Goal: Information Seeking & Learning: Learn about a topic

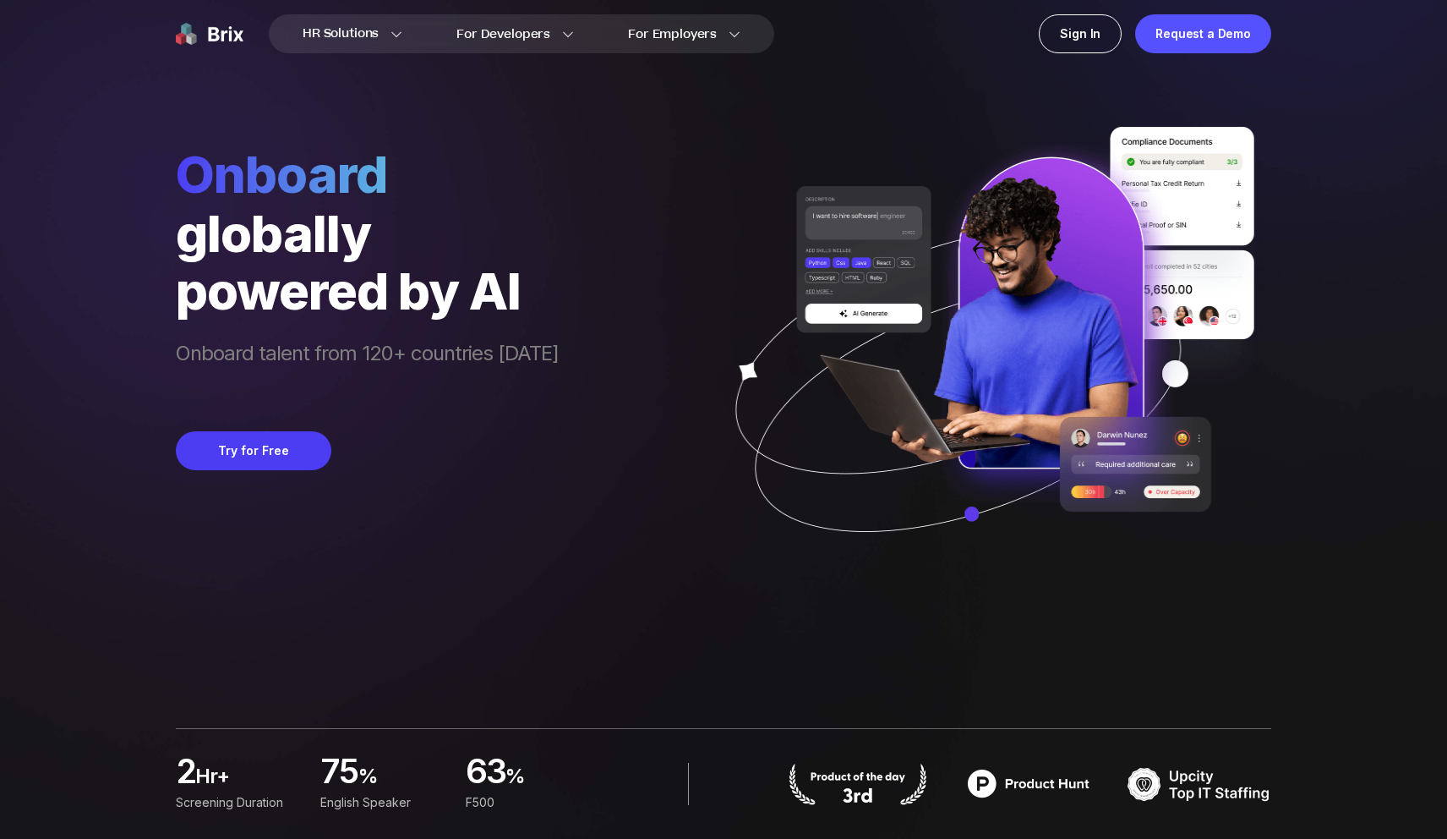
click at [522, 299] on div "powered by AI" at bounding box center [367, 290] width 383 height 57
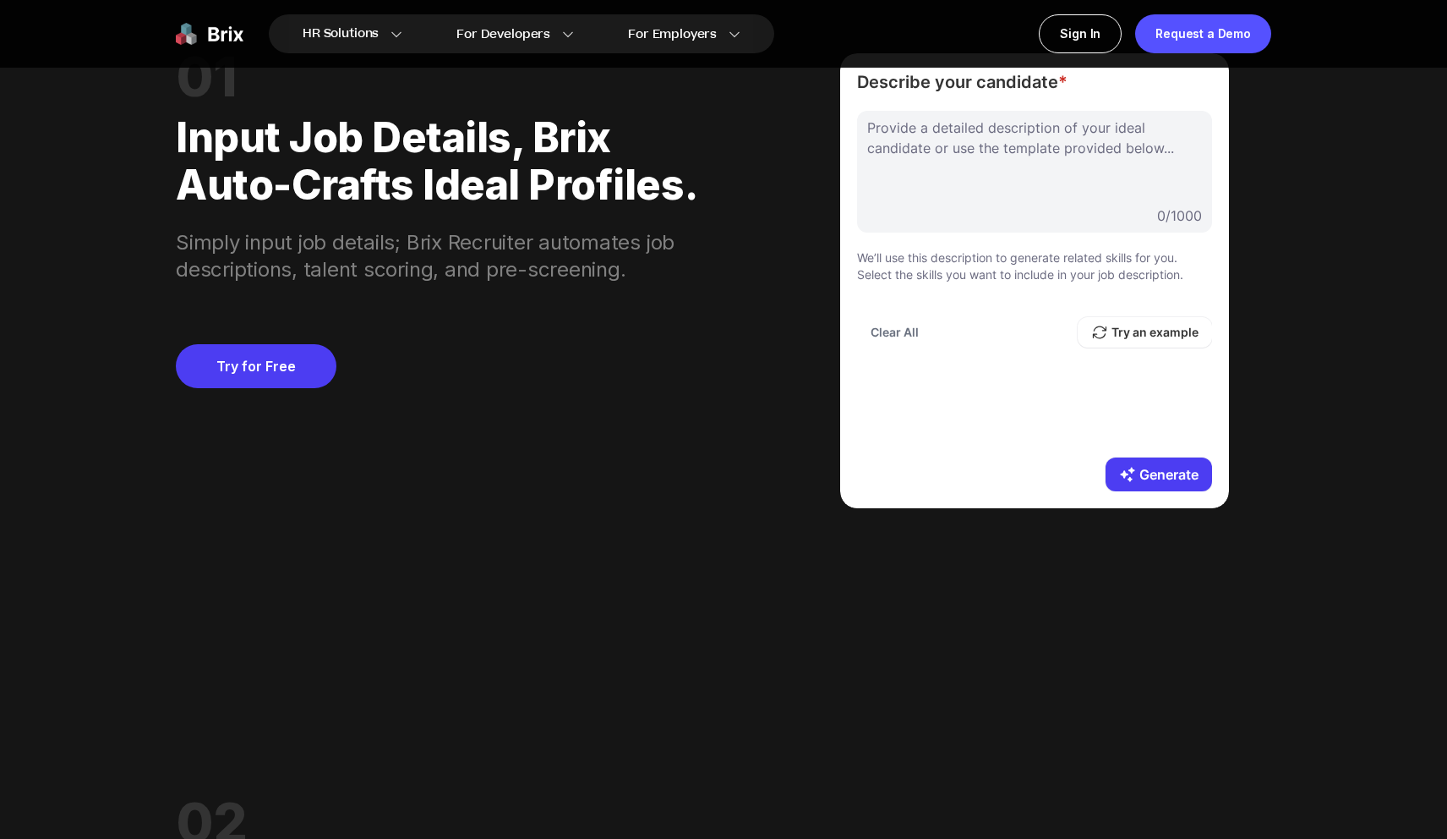
scroll to position [1576, 0]
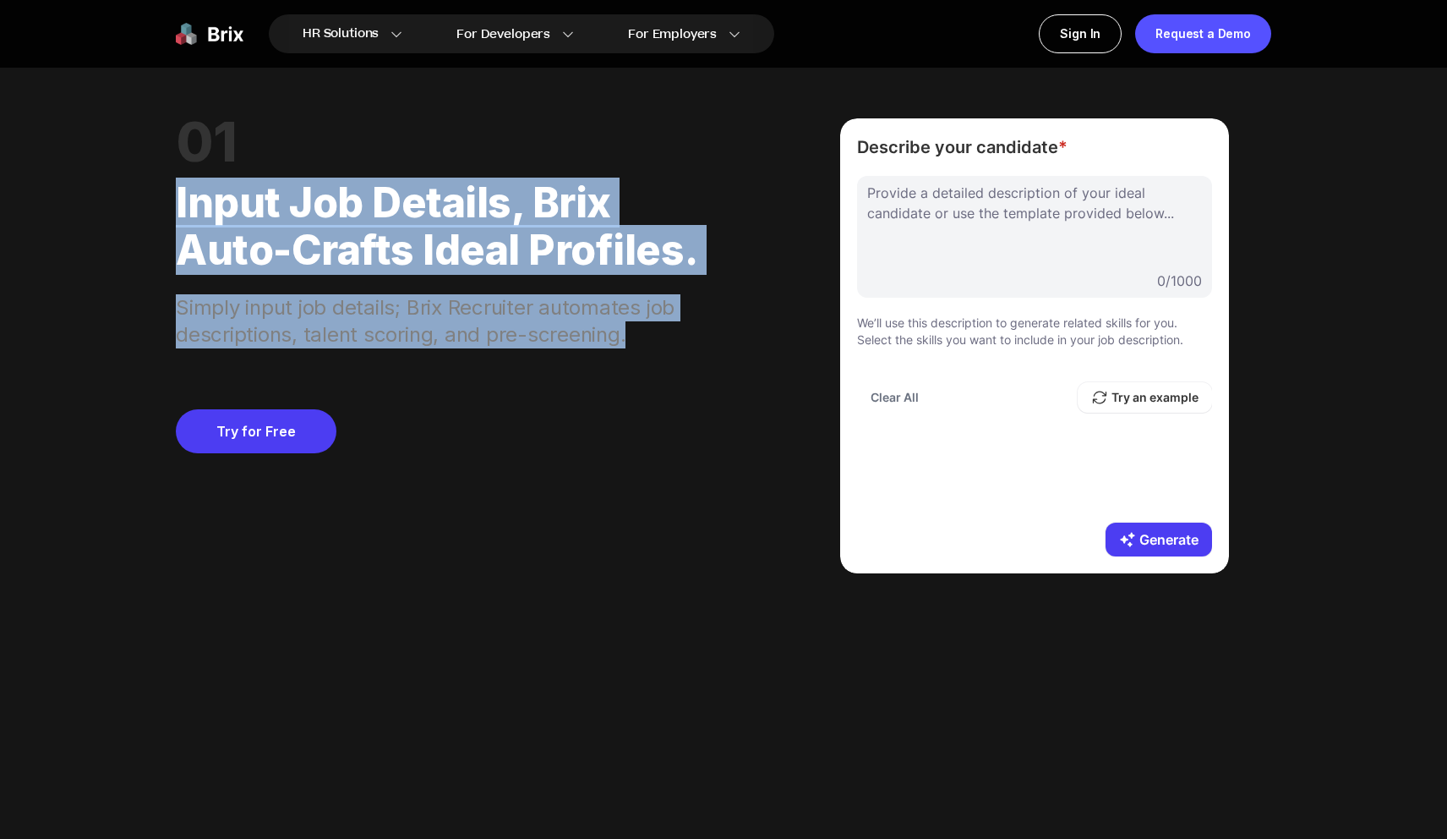
drag, startPoint x: 174, startPoint y: 202, endPoint x: 657, endPoint y: 336, distance: 501.0
copy div "Input job details, Brix auto-crafts ideal profiles. Simply input job details; B…"
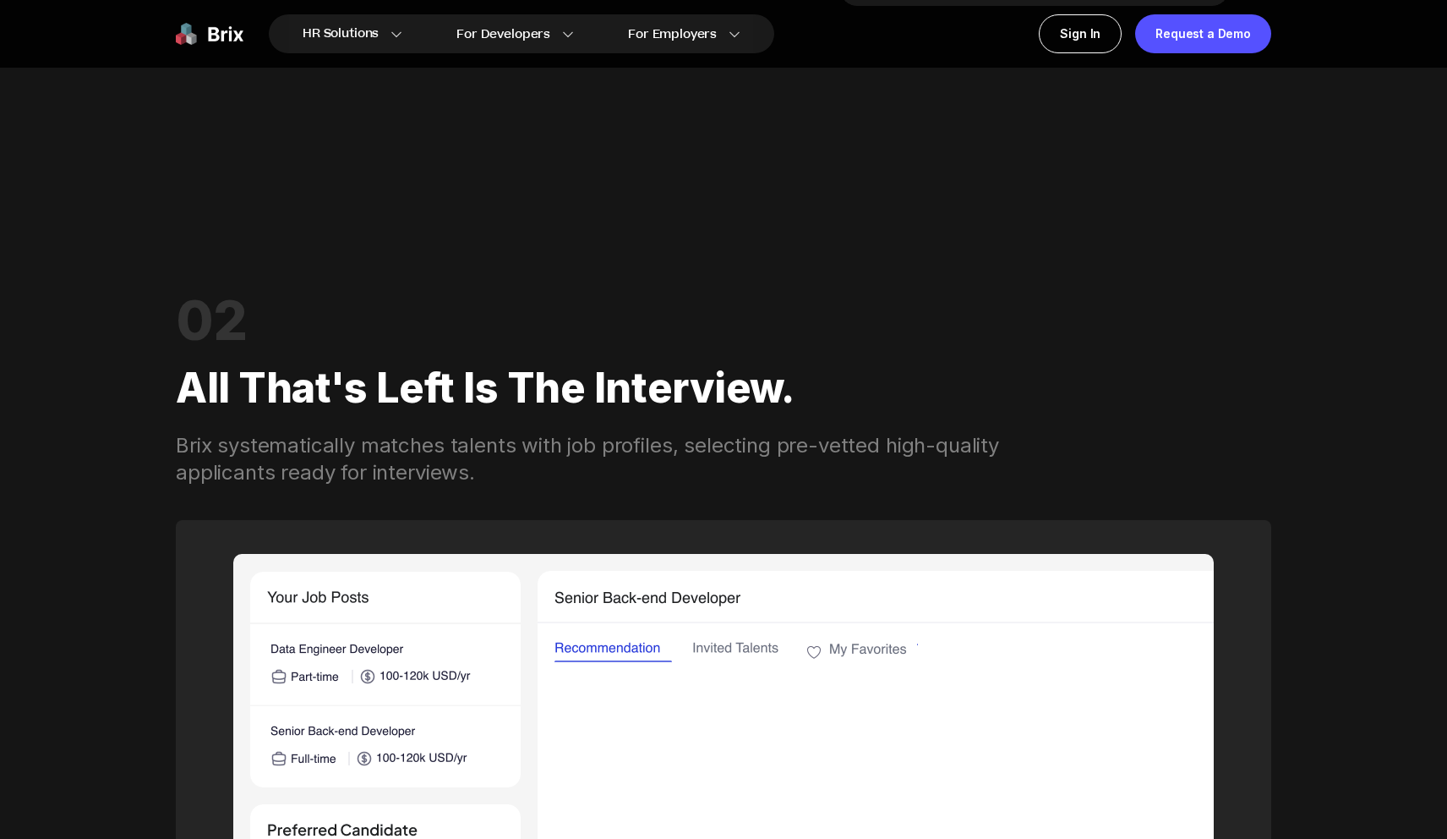
scroll to position [2317, 0]
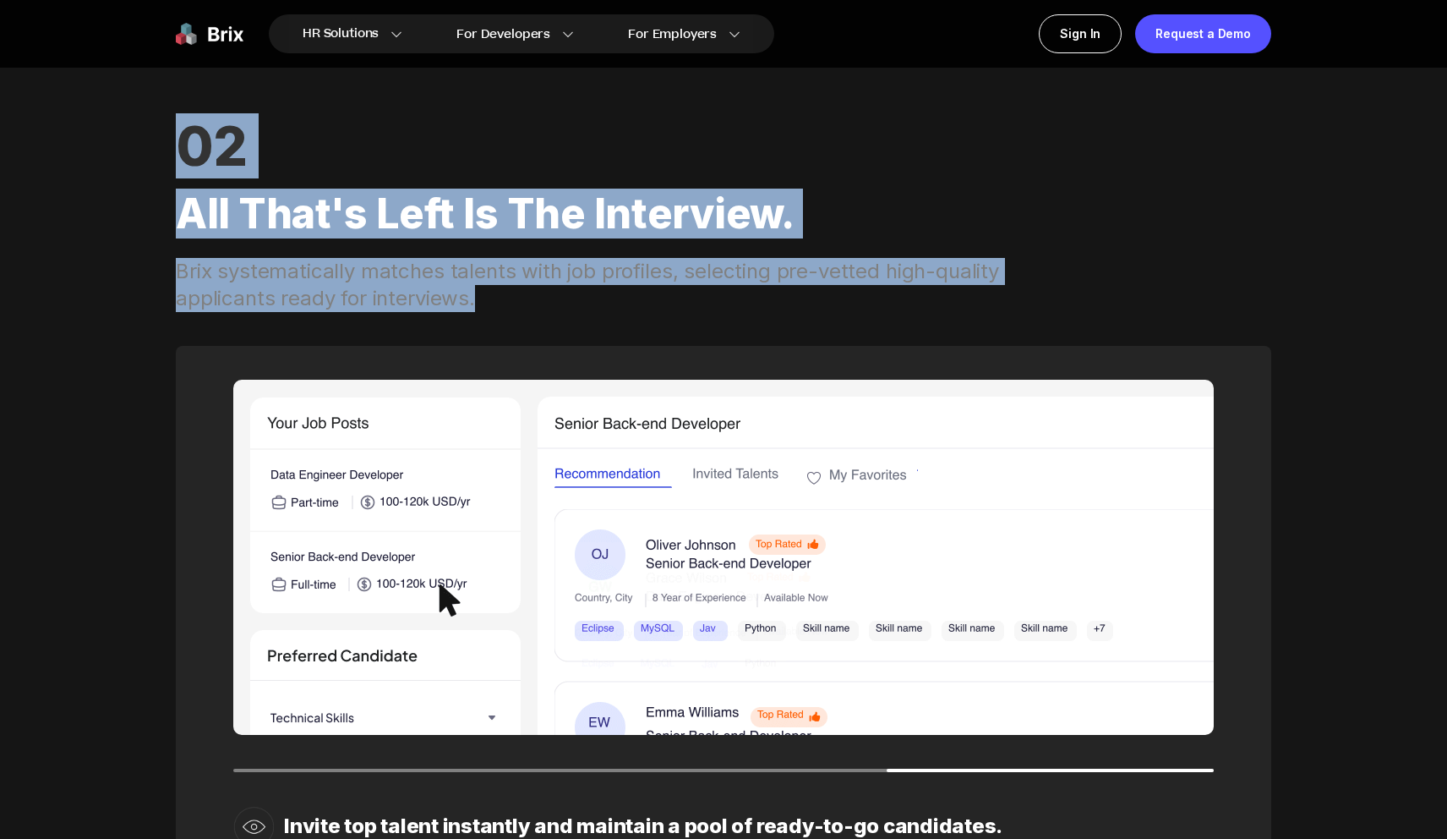
drag, startPoint x: 171, startPoint y: 141, endPoint x: 501, endPoint y: 309, distance: 370.9
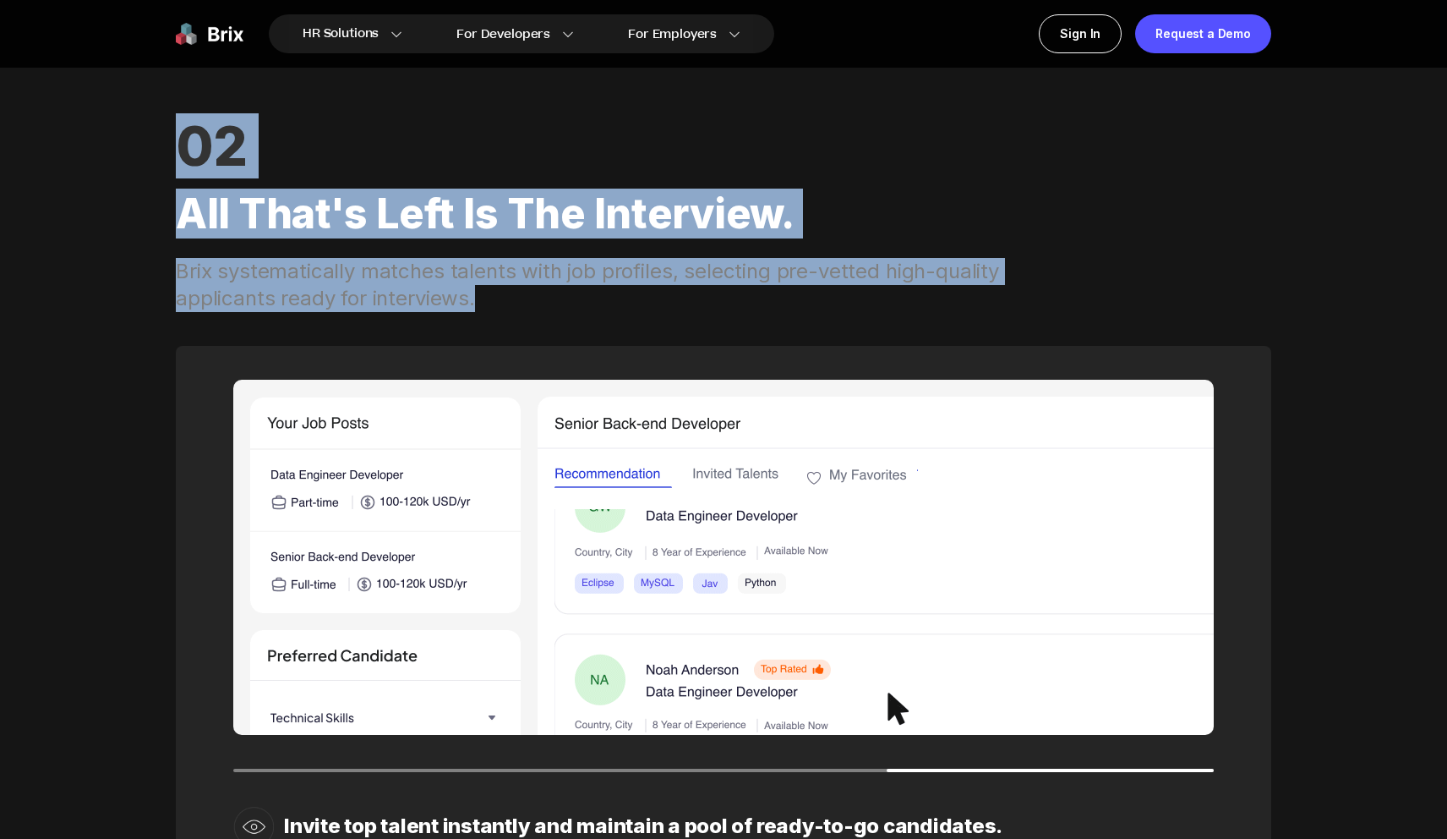
copy div "02 All that's left is the interview. Brix systematically matches talents with j…"
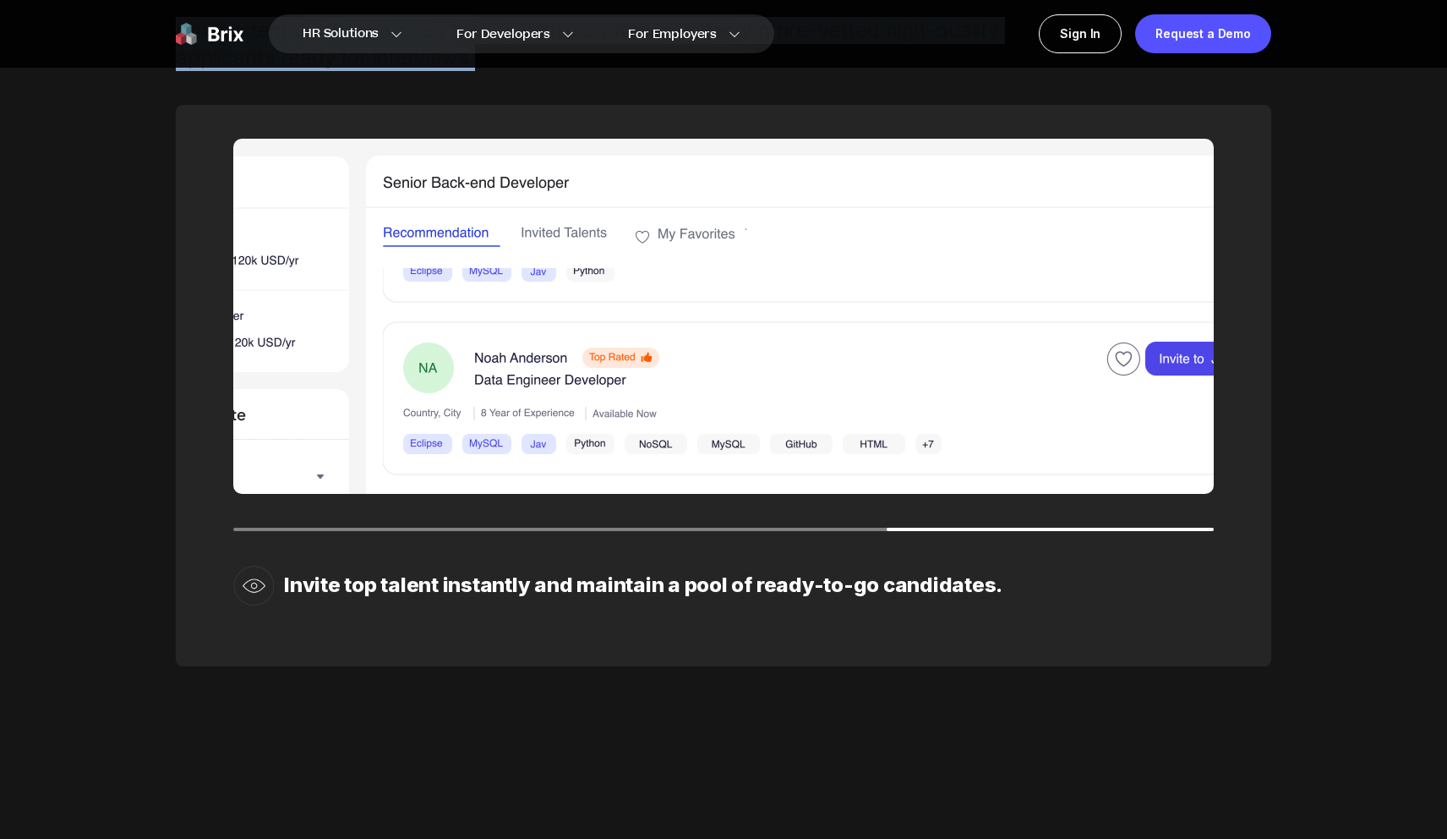
scroll to position [3079, 0]
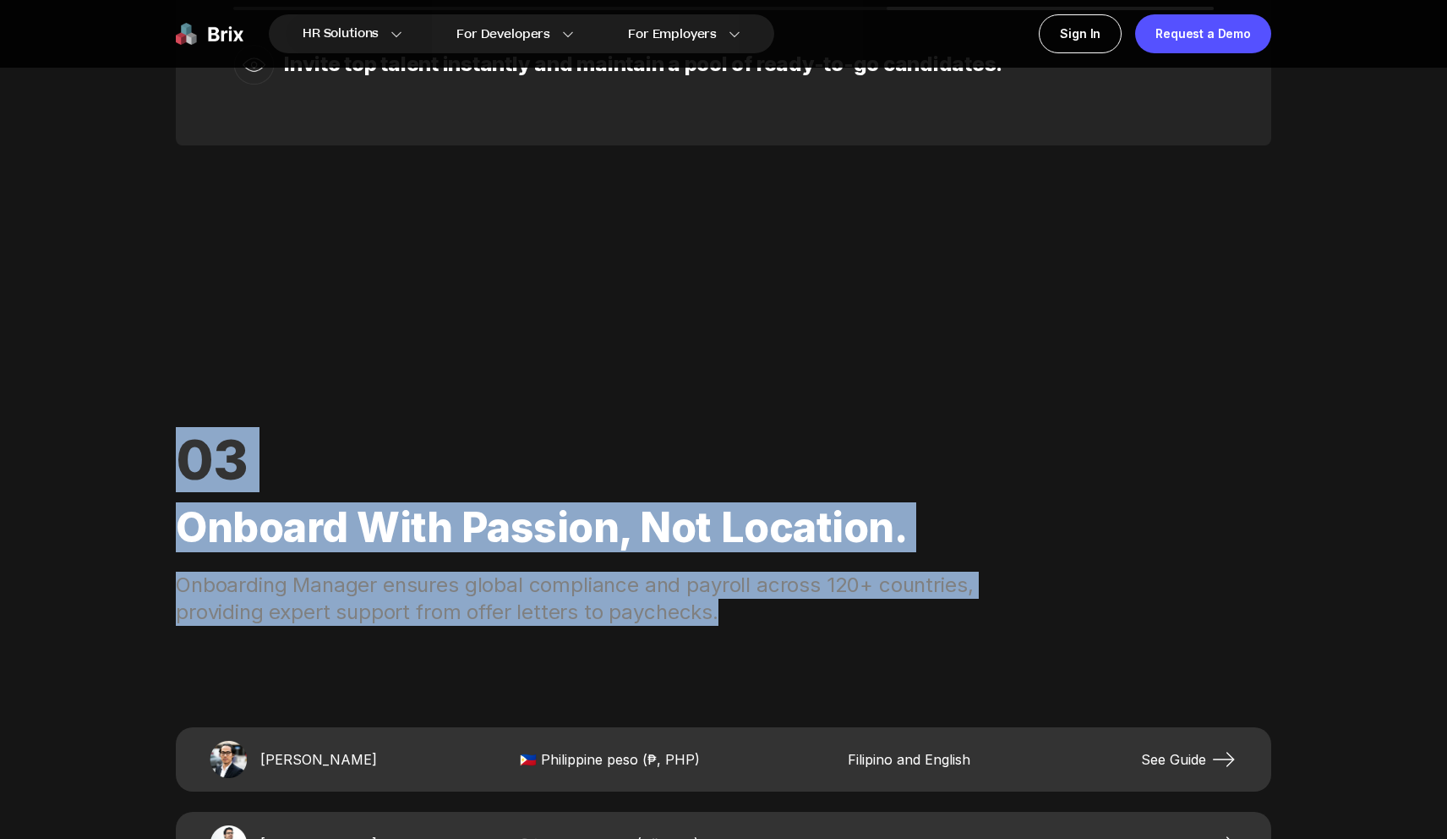
drag, startPoint x: 176, startPoint y: 456, endPoint x: 796, endPoint y: 609, distance: 639.0
copy div "03 Onboard with passion, not location. Onboarding Manager ensures global compli…"
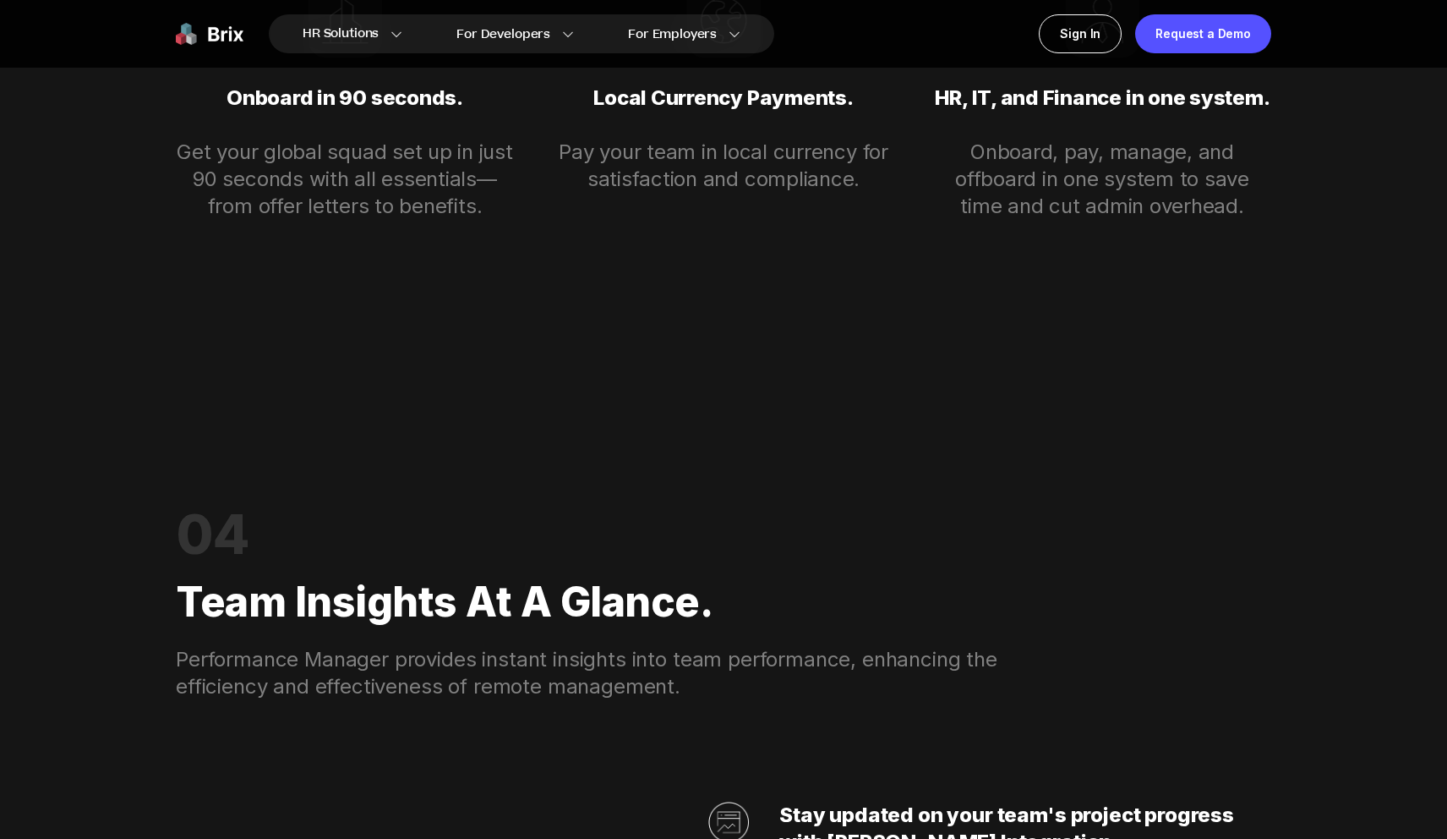
scroll to position [4339, 0]
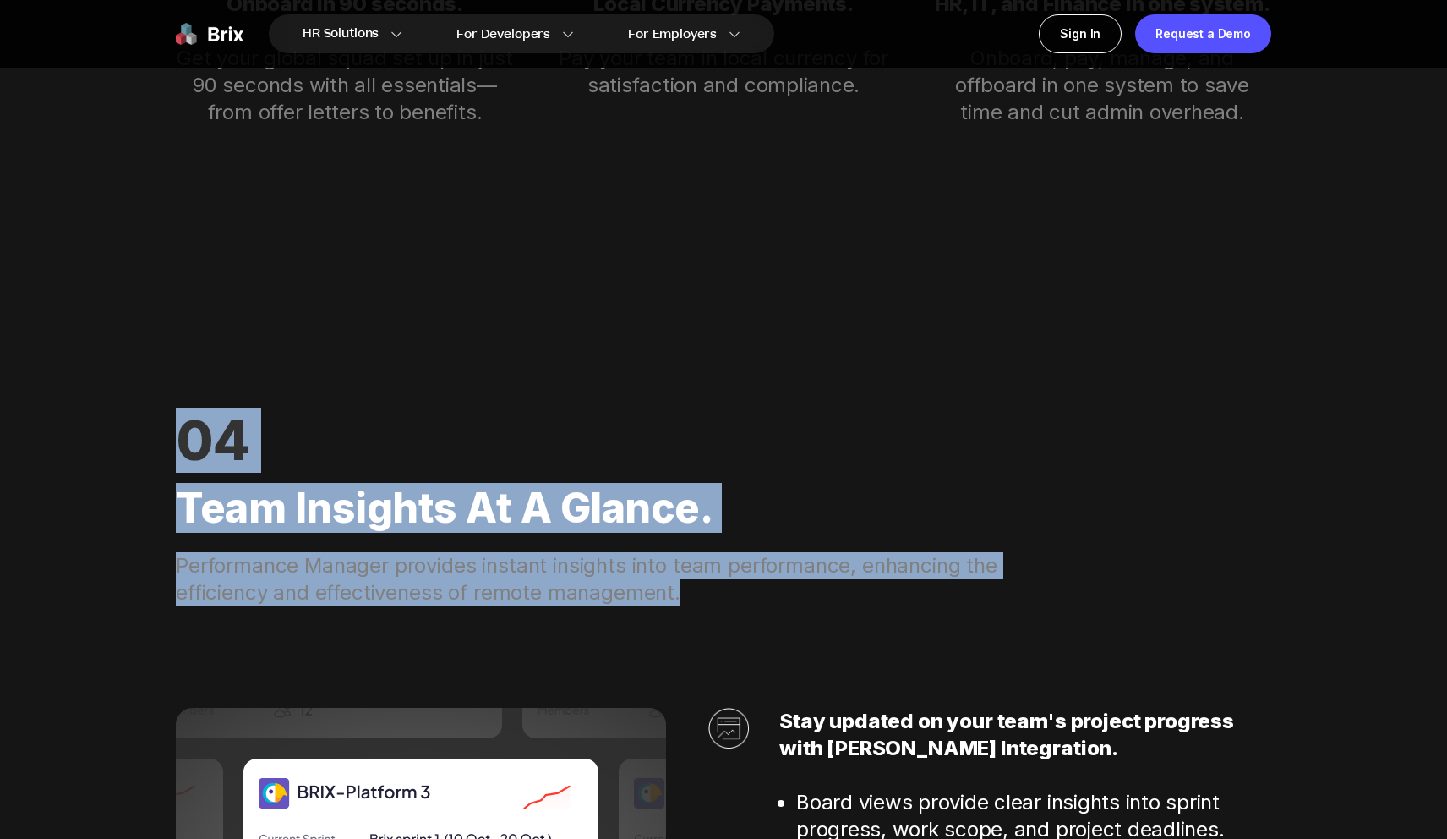
drag, startPoint x: 167, startPoint y: 440, endPoint x: 808, endPoint y: 593, distance: 658.6
click at [809, 593] on div "HR Solutions HR Solutions Recruiter HR Assistant Global Talent Network Onboardi…" at bounding box center [723, 409] width 1447 height 9497
copy div "04 Team Insights at a Glance. Performance Manager provides instant insights int…"
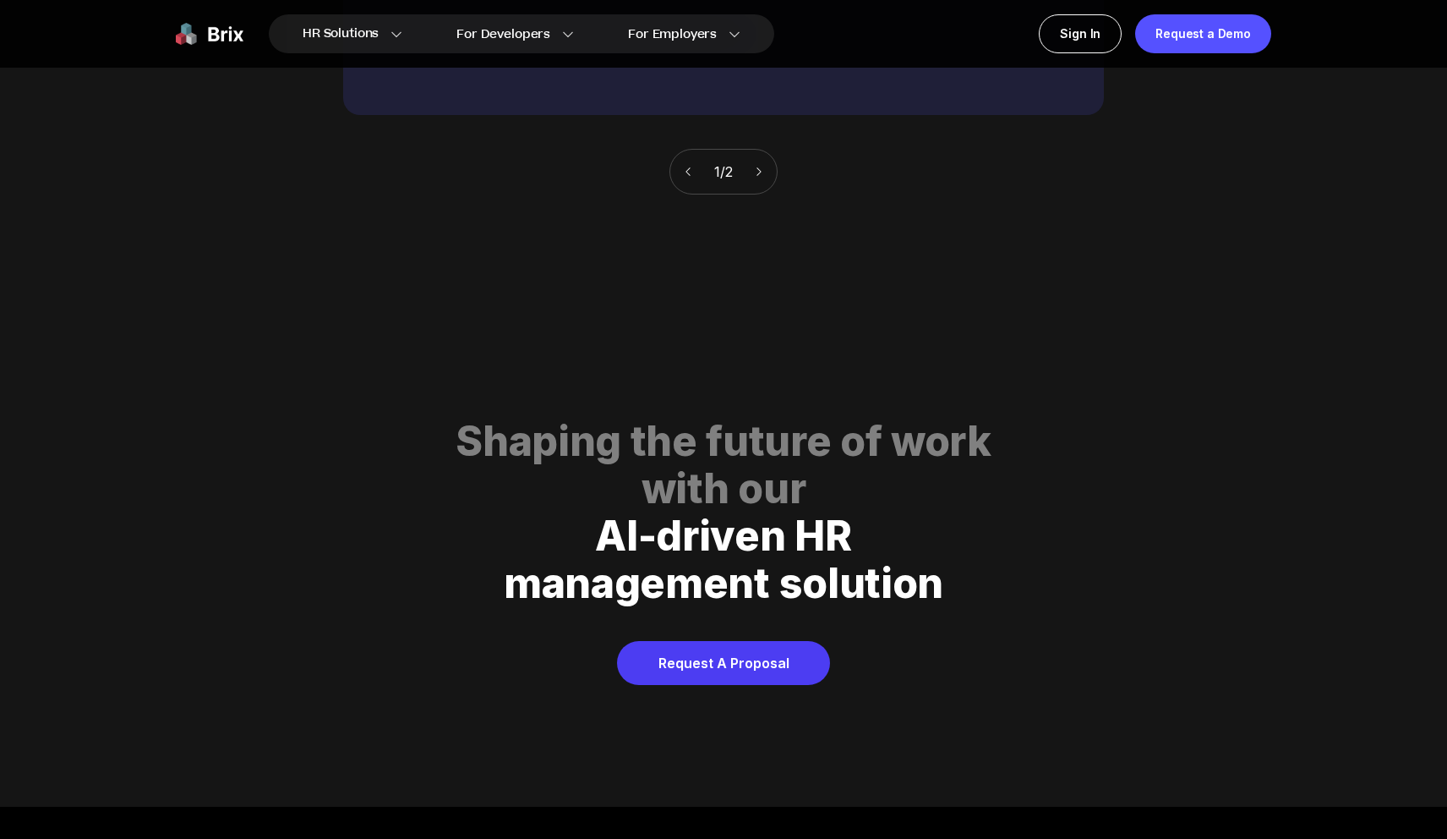
scroll to position [8101, 0]
